Goal: Information Seeking & Learning: Learn about a topic

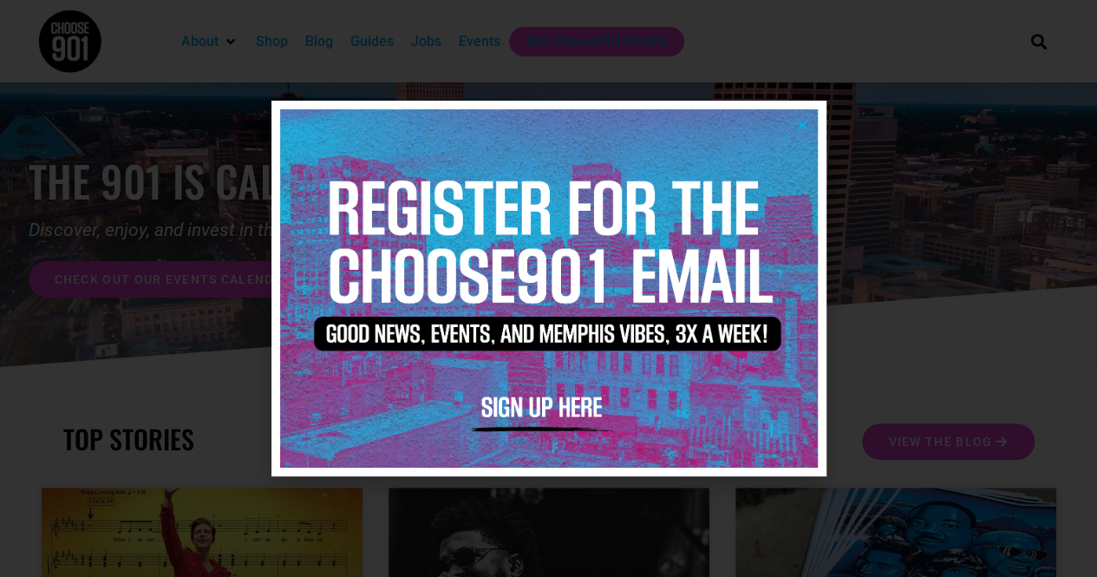
click at [805, 126] on icon "Close" at bounding box center [802, 124] width 13 height 13
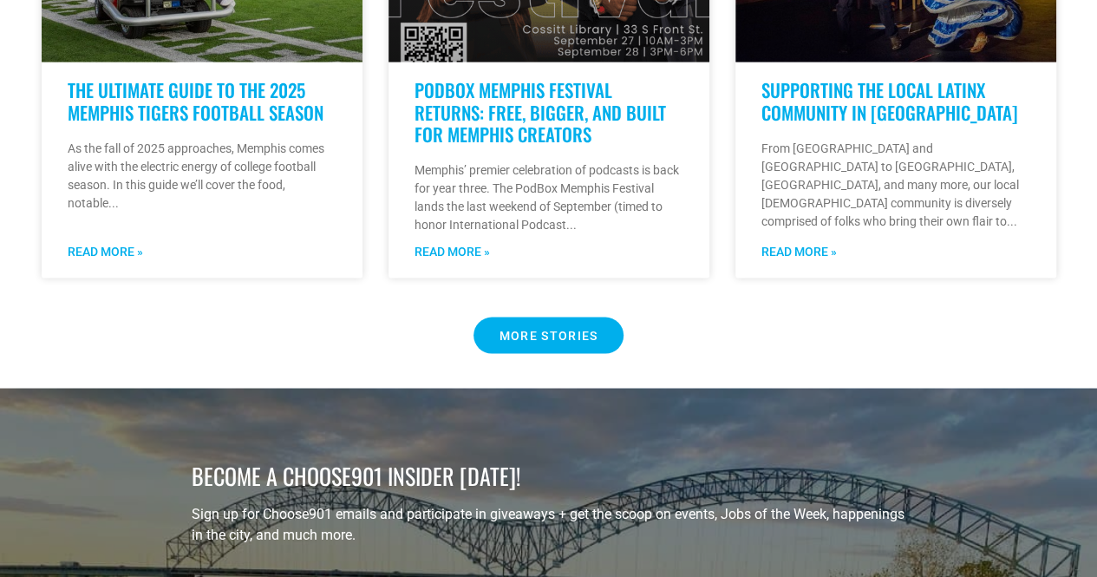
scroll to position [1536, 0]
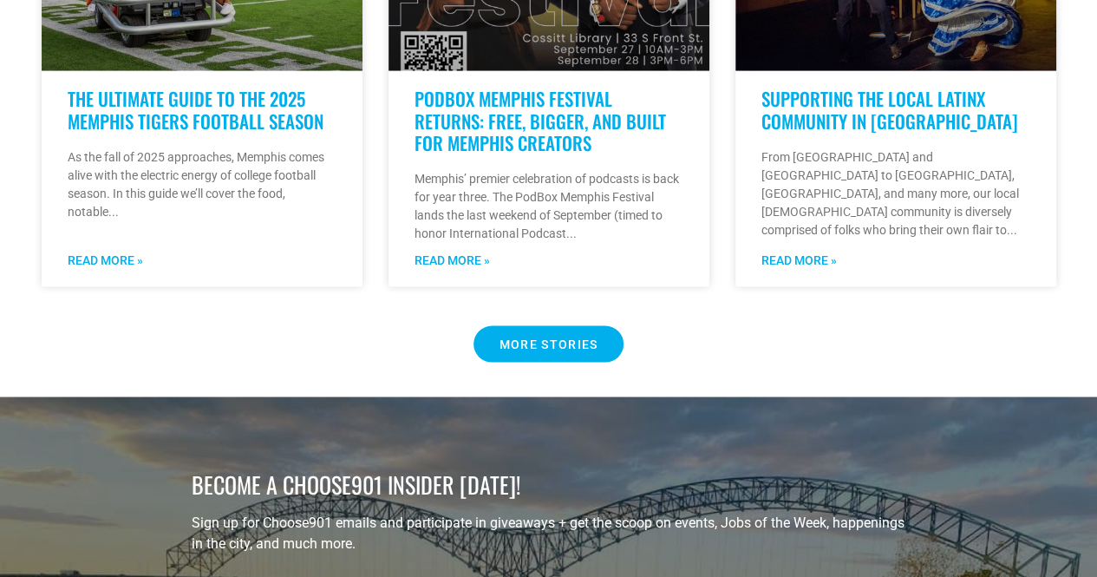
click at [559, 325] on Button "MORE STORIES" at bounding box center [549, 343] width 151 height 36
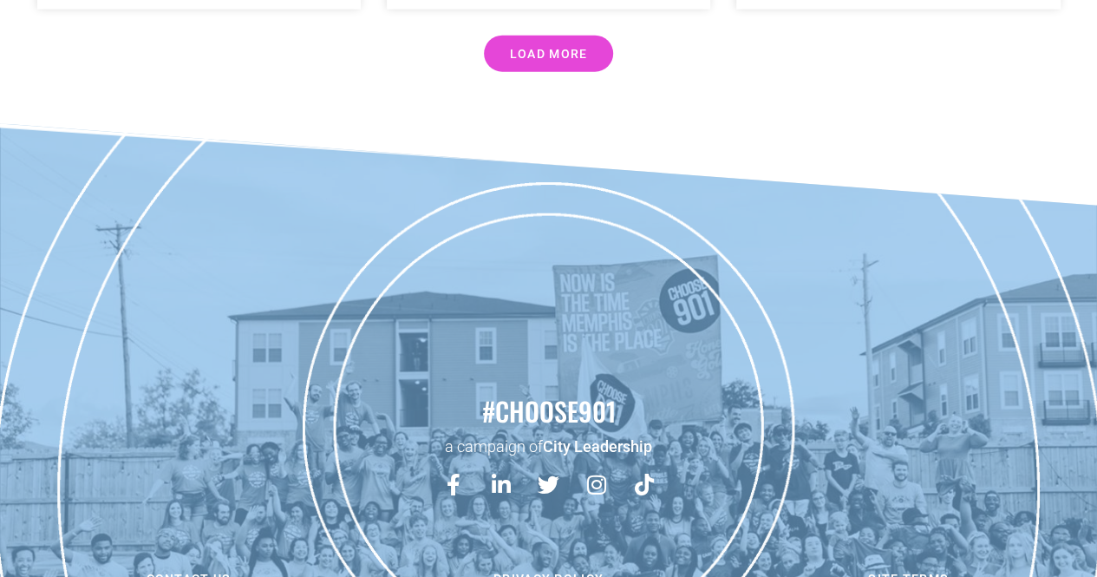
scroll to position [5095, 0]
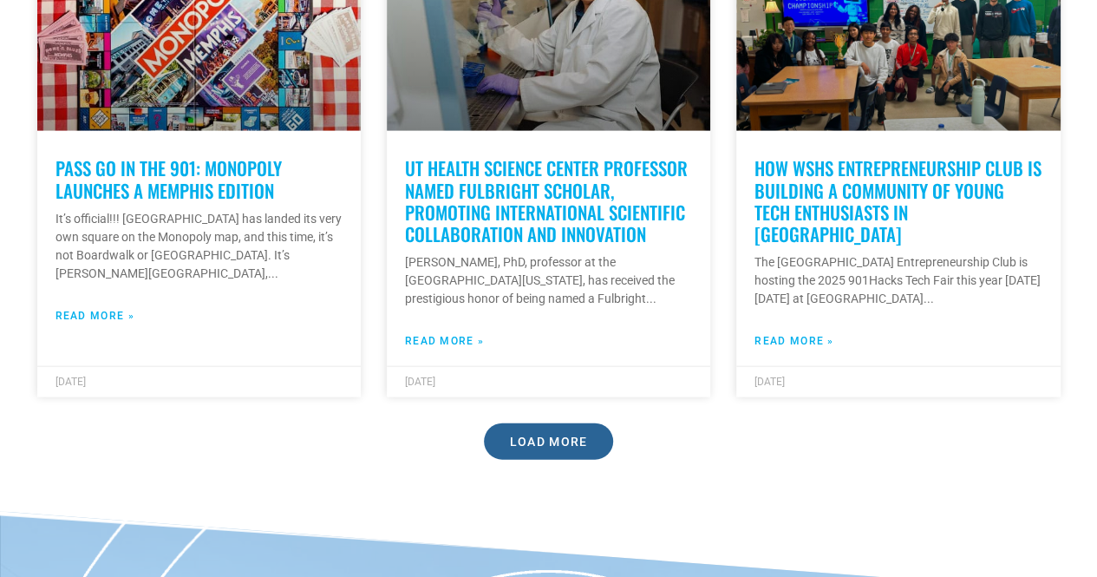
click at [508, 423] on link "Load More" at bounding box center [549, 441] width 130 height 36
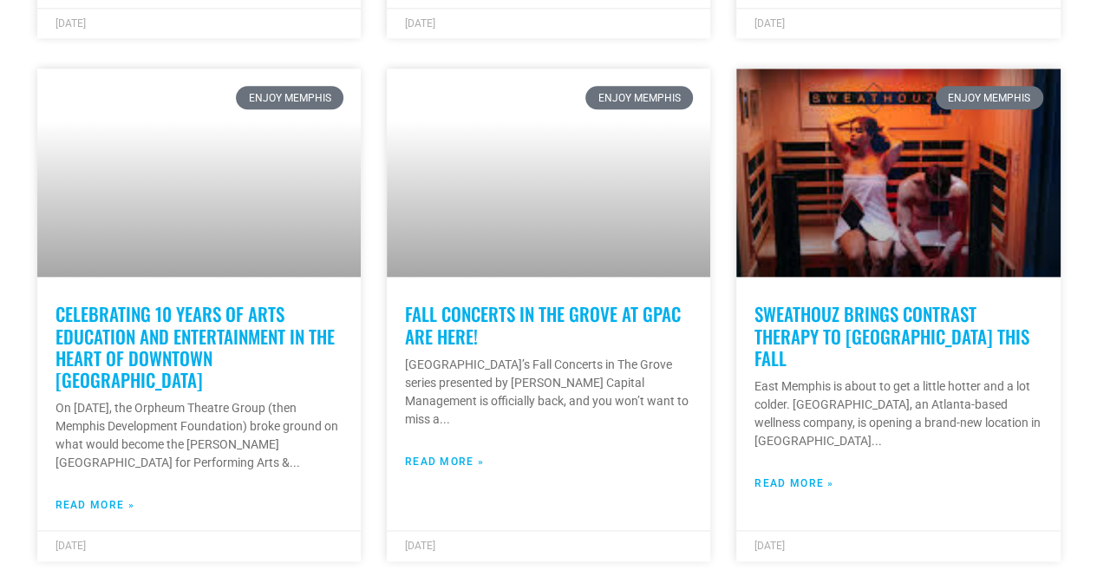
scroll to position [7485, 0]
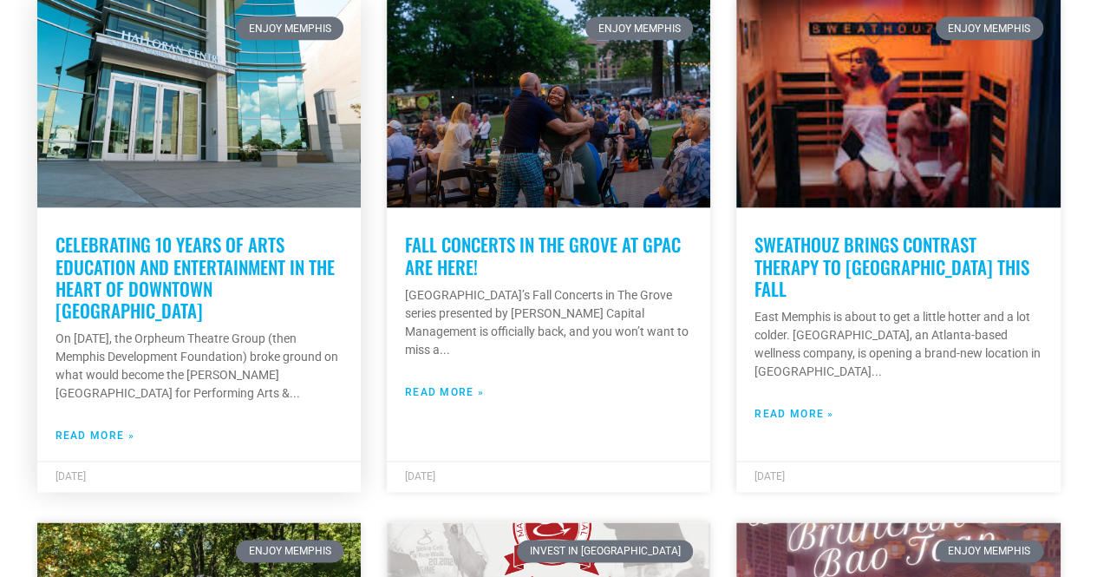
click at [227, 151] on link at bounding box center [199, 103] width 324 height 208
